Goal: Task Accomplishment & Management: Manage account settings

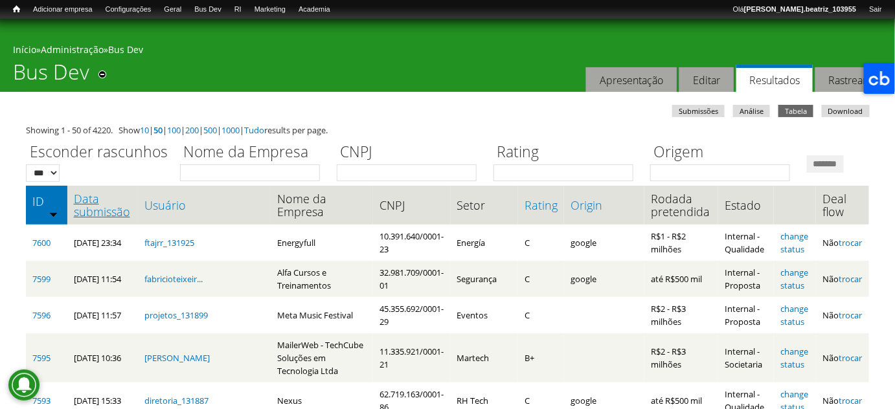
click at [113, 218] on link "Data submissão" at bounding box center [103, 205] width 58 height 26
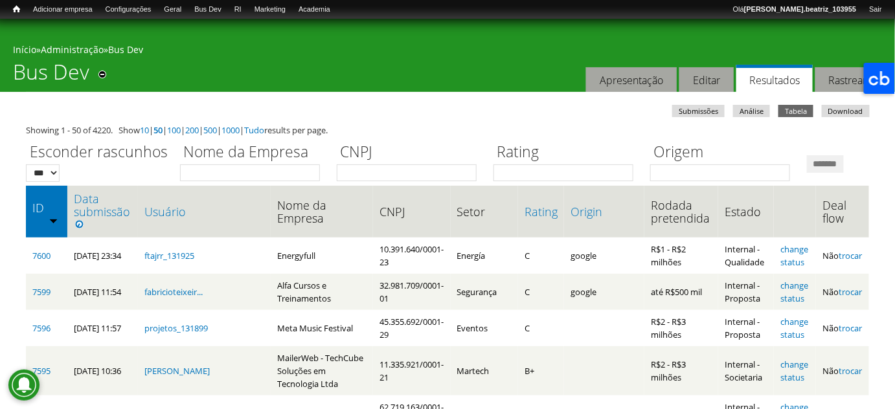
click at [142, 159] on label "Esconder rascunhos" at bounding box center [99, 152] width 146 height 23
click at [60, 164] on select "*** ***" at bounding box center [43, 172] width 34 height 17
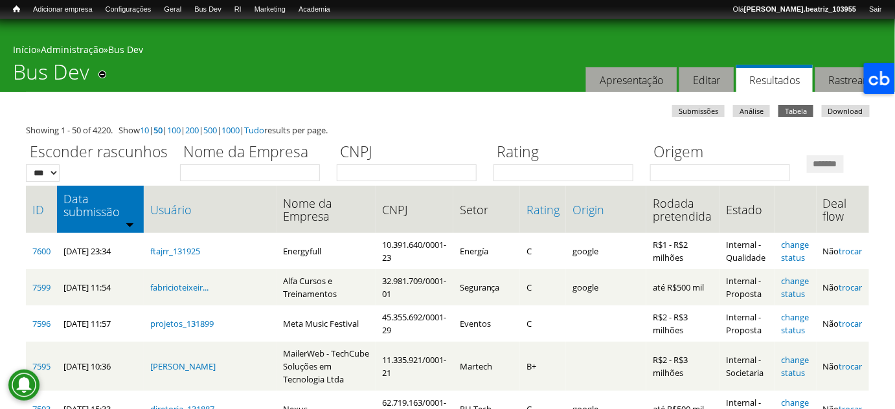
click at [444, 82] on div "Você está aqui Início » Administração » Bus Dev Bus Dev Remover dos atalhos Aba…" at bounding box center [447, 55] width 895 height 73
